Goal: Navigation & Orientation: Find specific page/section

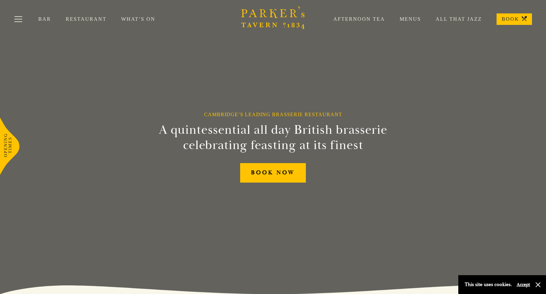
click at [84, 17] on link "Restaurant" at bounding box center [93, 19] width 55 height 6
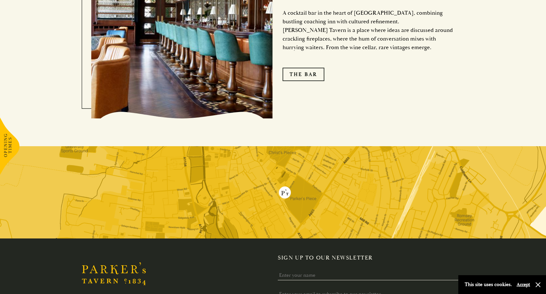
scroll to position [1139, 0]
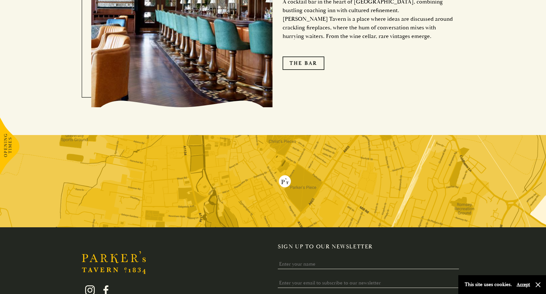
click at [295, 178] on img at bounding box center [273, 181] width 546 height 92
click at [286, 182] on img at bounding box center [273, 181] width 546 height 92
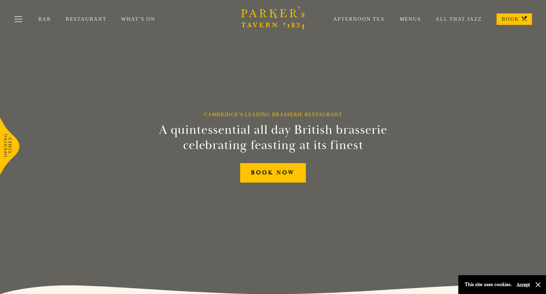
click at [417, 20] on link "Menus" at bounding box center [403, 19] width 36 height 6
